Goal: Check status: Check status

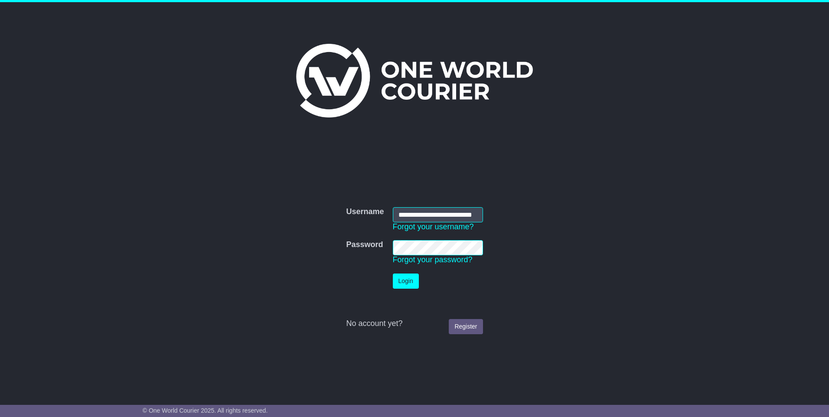
click at [406, 281] on button "Login" at bounding box center [406, 281] width 26 height 15
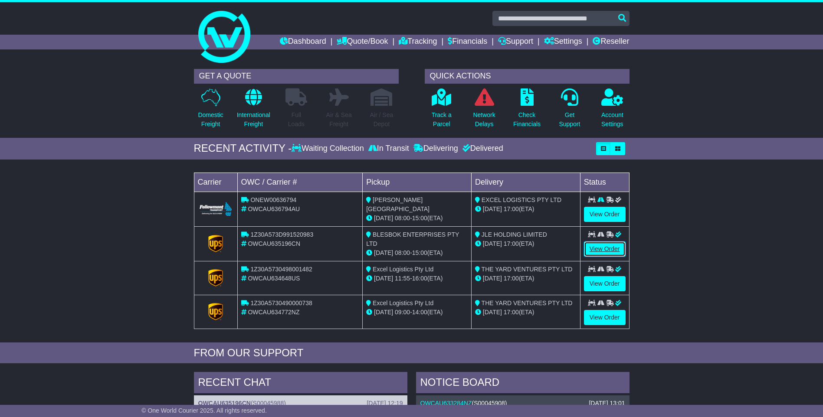
click at [599, 244] on link "View Order" at bounding box center [605, 249] width 42 height 15
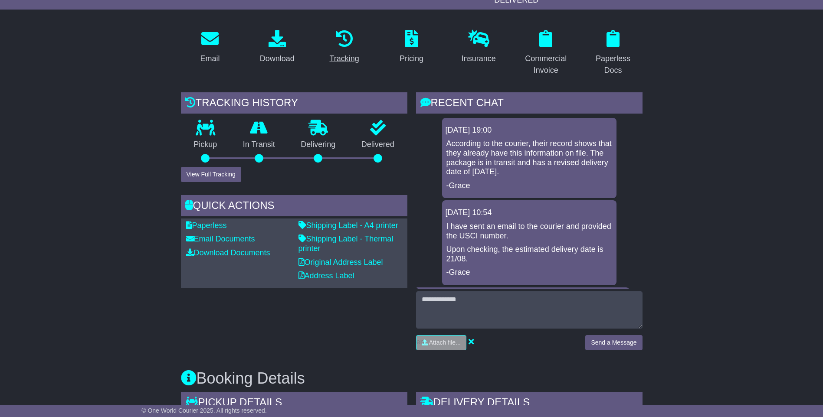
scroll to position [173, 0]
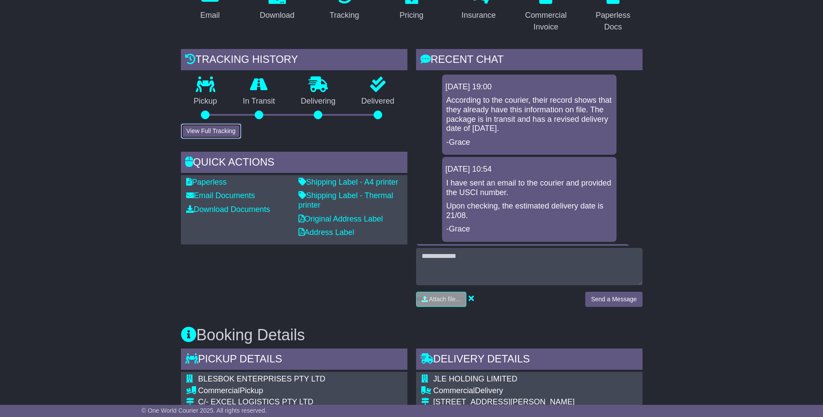
click at [225, 127] on button "View Full Tracking" at bounding box center [211, 131] width 60 height 15
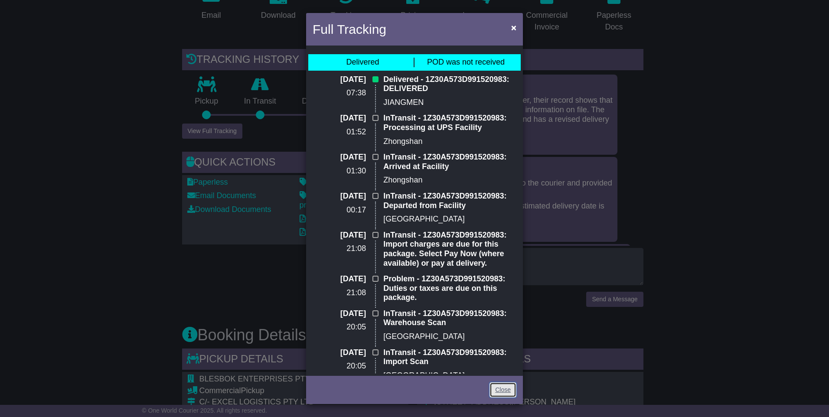
click at [498, 391] on link "Close" at bounding box center [503, 389] width 27 height 15
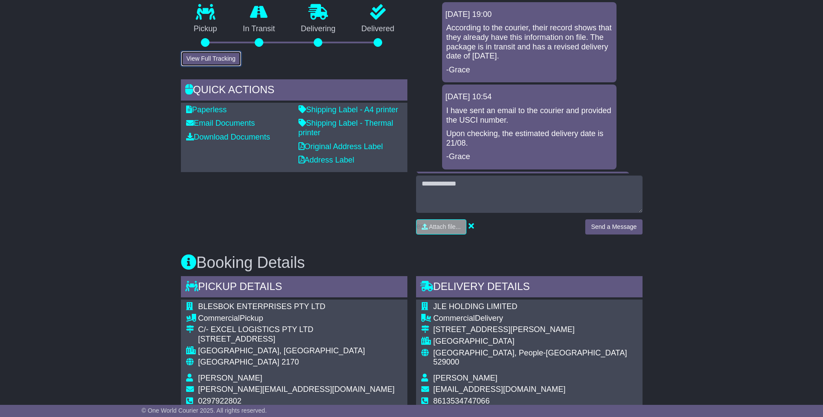
scroll to position [235, 0]
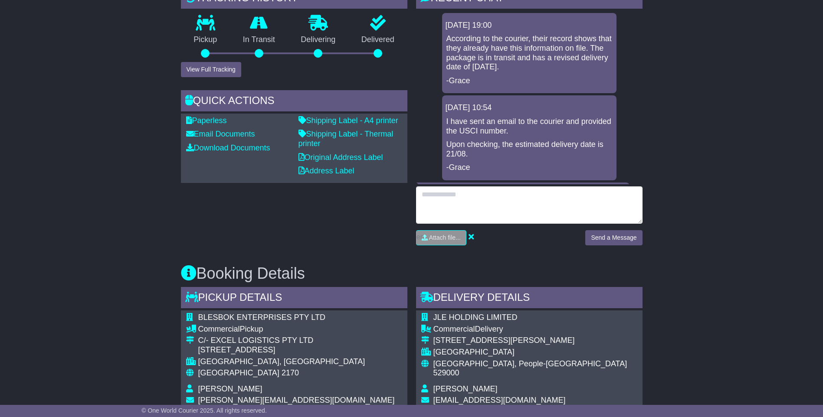
click at [446, 189] on textarea at bounding box center [529, 204] width 226 height 37
type textarea "**********"
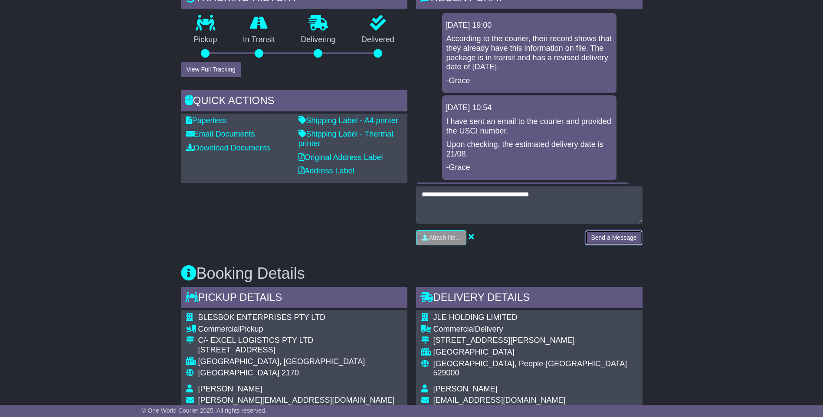
click at [615, 235] on button "Send a Message" at bounding box center [613, 237] width 57 height 15
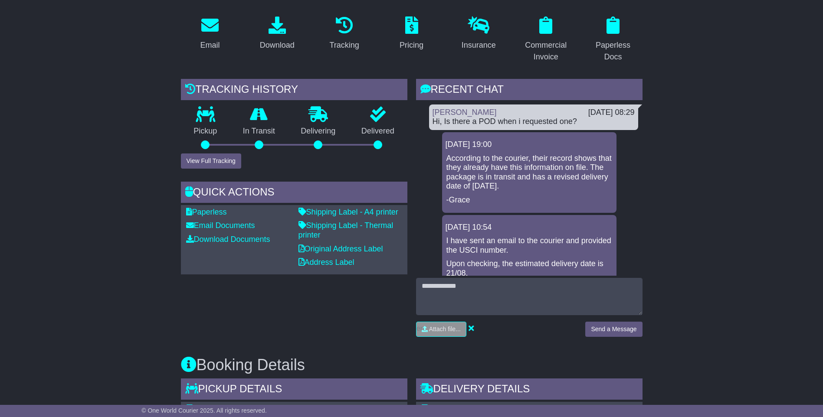
scroll to position [148, 0]
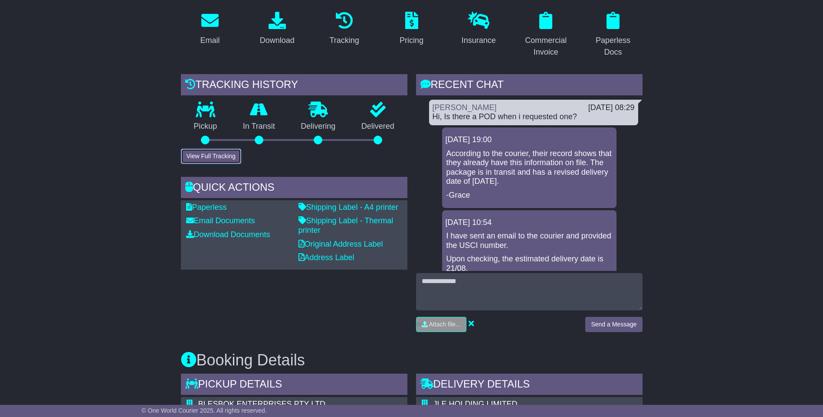
click at [218, 154] on button "View Full Tracking" at bounding box center [211, 156] width 60 height 15
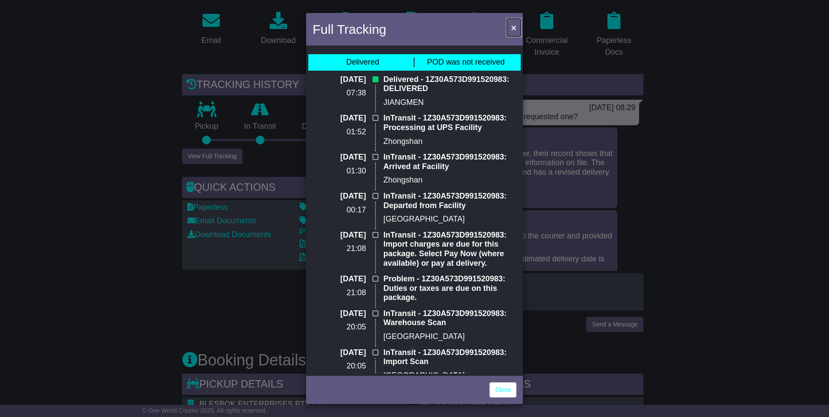
click at [511, 27] on button "×" at bounding box center [514, 28] width 14 height 18
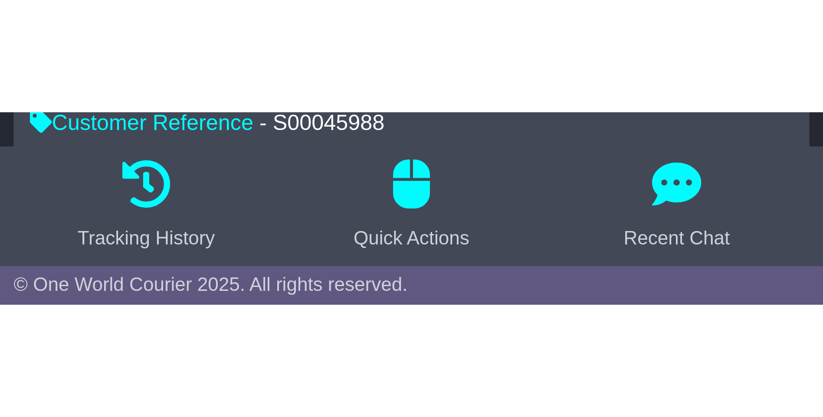
scroll to position [206, 0]
